Goal: Find specific page/section: Find specific page/section

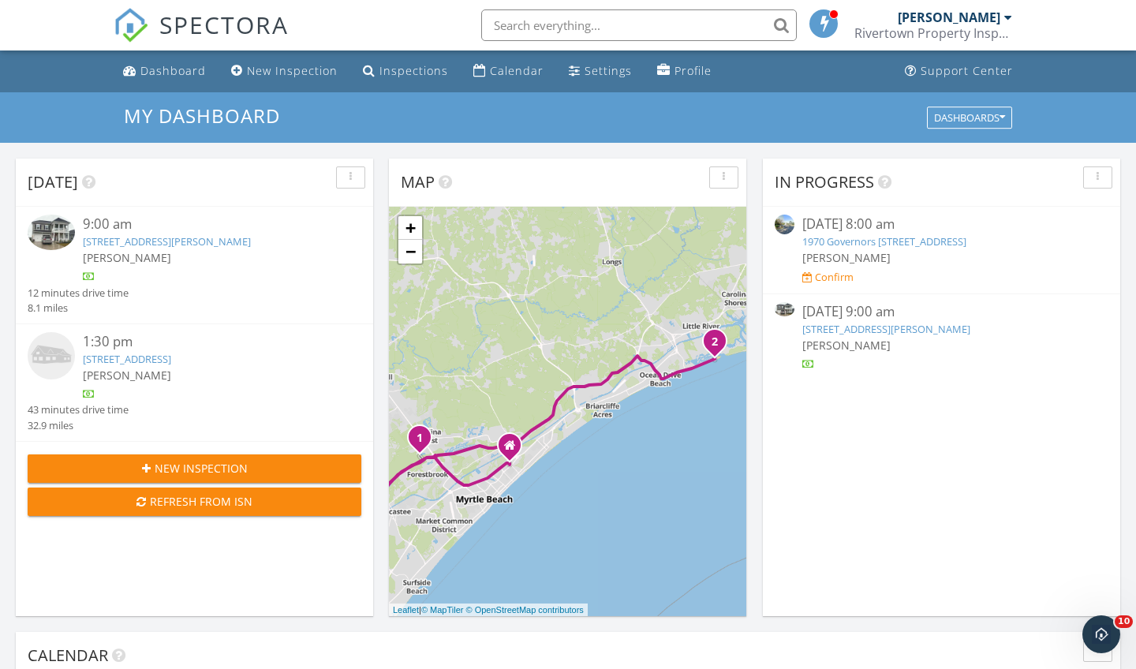
click at [60, 240] on img at bounding box center [51, 232] width 47 height 35
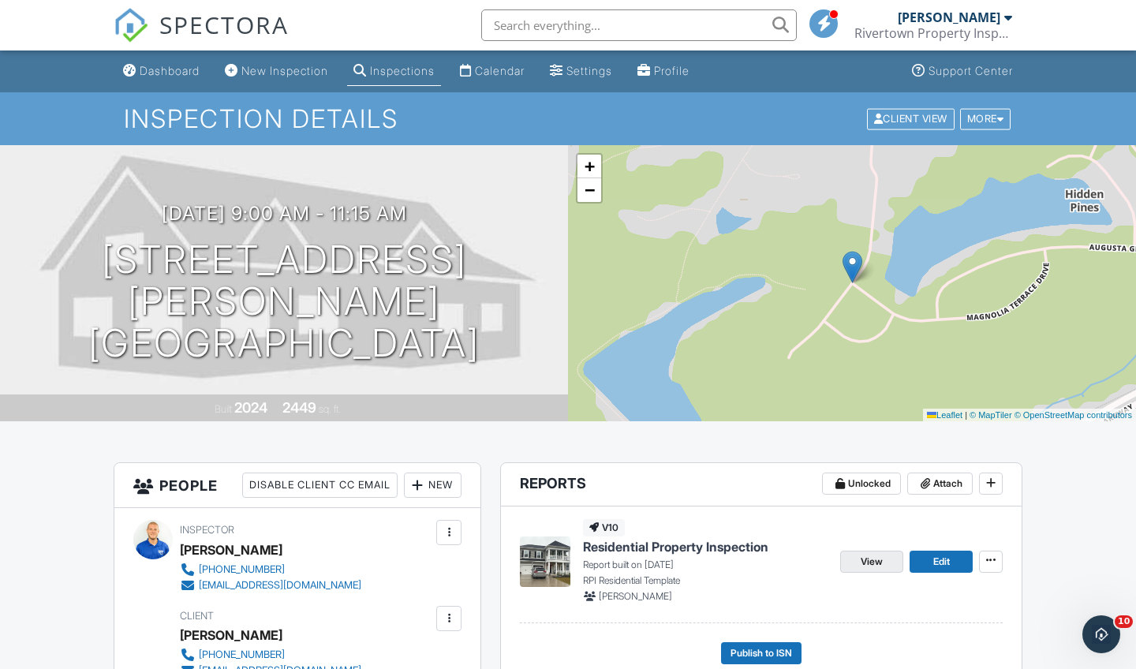
click at [881, 563] on span "View" at bounding box center [872, 562] width 22 height 16
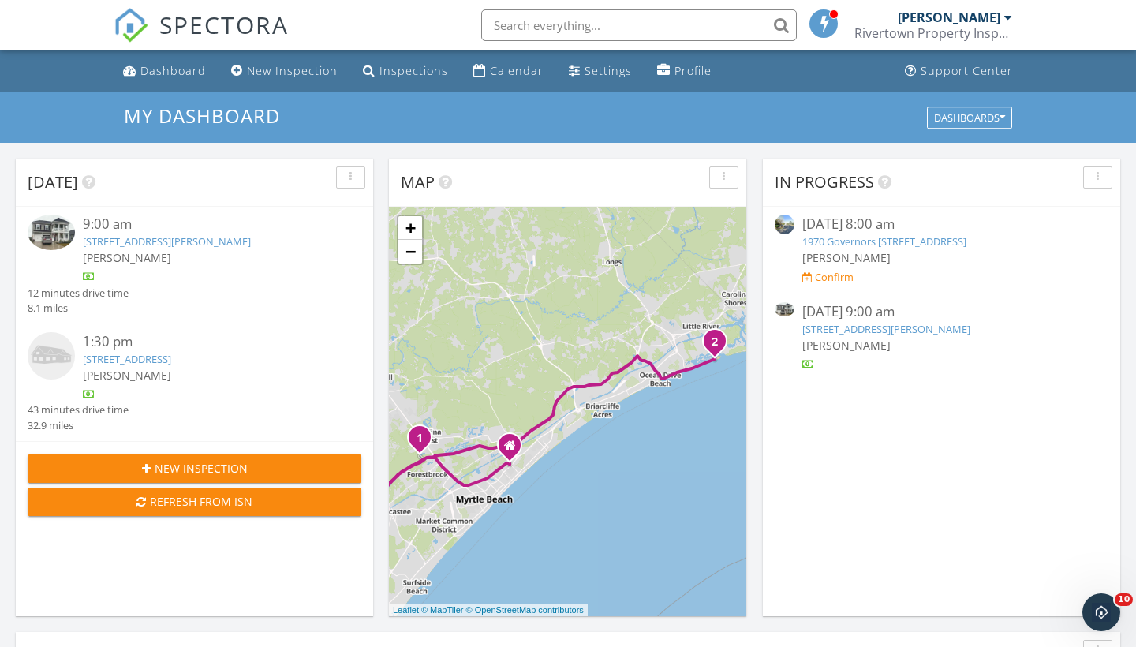
click at [57, 221] on img at bounding box center [51, 232] width 47 height 35
